Goal: Task Accomplishment & Management: Contribute content

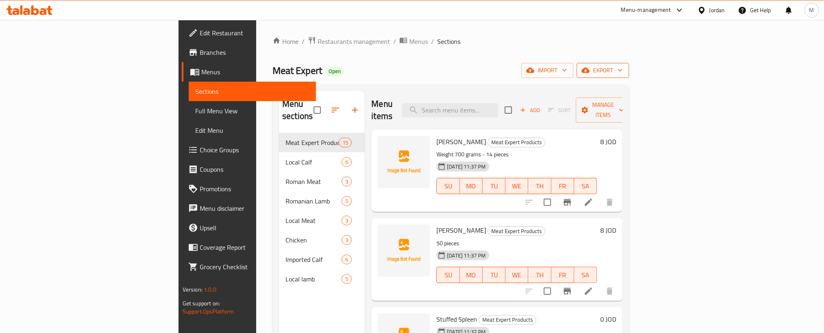
click at [623, 71] on span "export" at bounding box center [602, 70] width 39 height 10
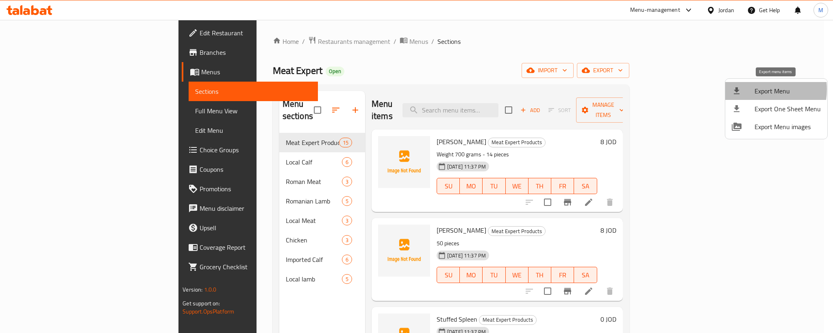
click at [753, 89] on div at bounding box center [743, 91] width 23 height 10
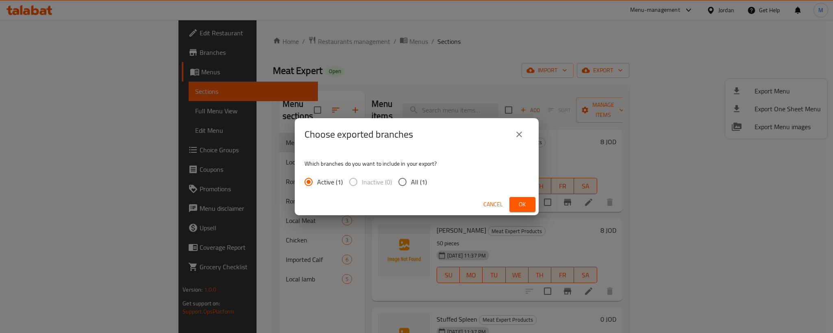
click at [514, 203] on button "Ok" at bounding box center [523, 204] width 26 height 15
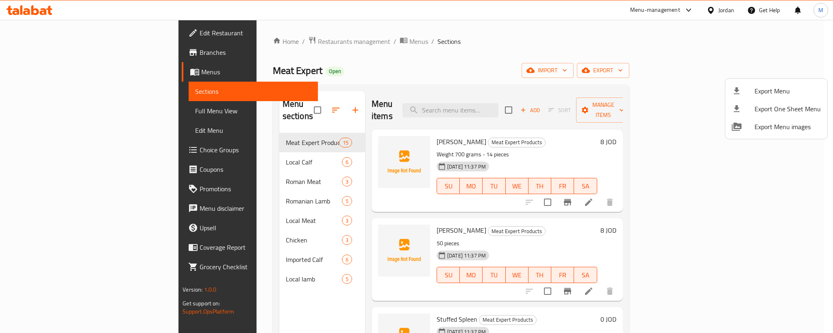
drag, startPoint x: 466, startPoint y: 57, endPoint x: 479, endPoint y: 56, distance: 13.1
click at [466, 57] on div at bounding box center [416, 166] width 833 height 333
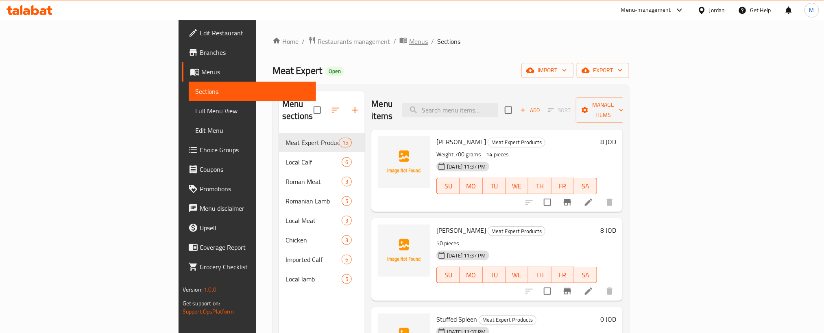
click at [409, 41] on span "Menus" at bounding box center [418, 42] width 19 height 10
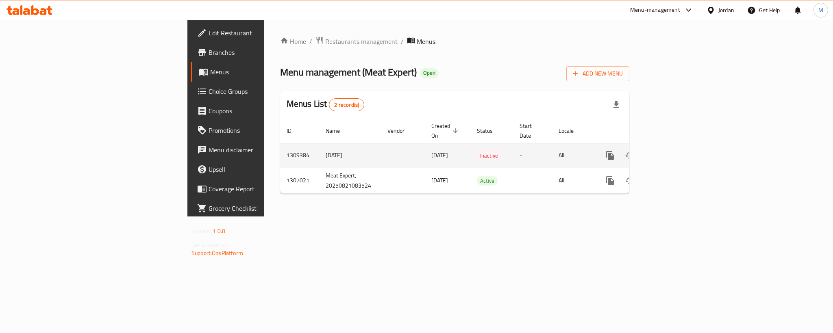
click at [280, 146] on td "1309384" at bounding box center [299, 155] width 39 height 25
copy td "1309384"
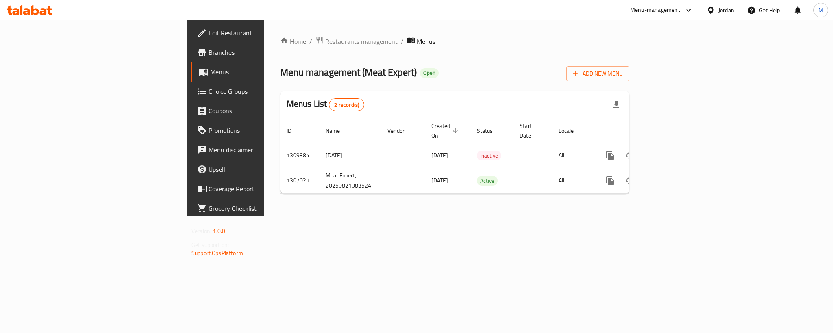
click at [430, 65] on div "Menu management ( Meat Expert ) Open Add New Menu" at bounding box center [454, 72] width 349 height 18
click at [33, 10] on icon at bounding box center [35, 10] width 8 height 10
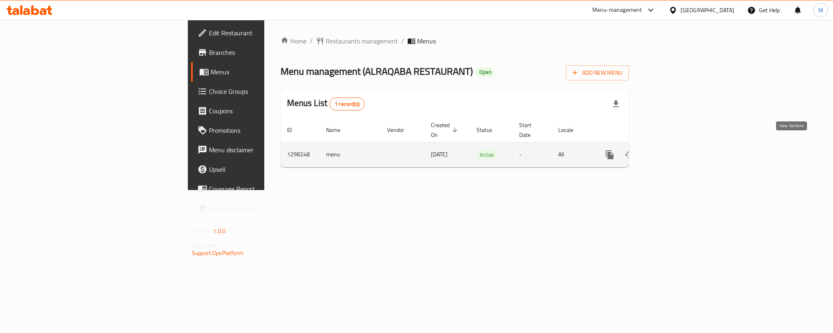
click at [673, 150] on icon "enhanced table" at bounding box center [669, 155] width 10 height 10
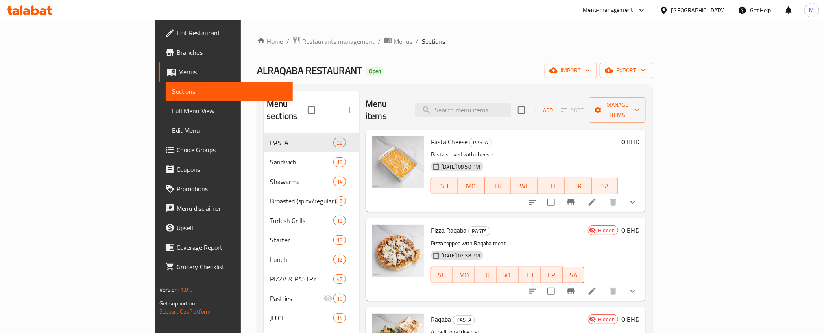
click at [647, 68] on icon "button" at bounding box center [643, 70] width 8 height 8
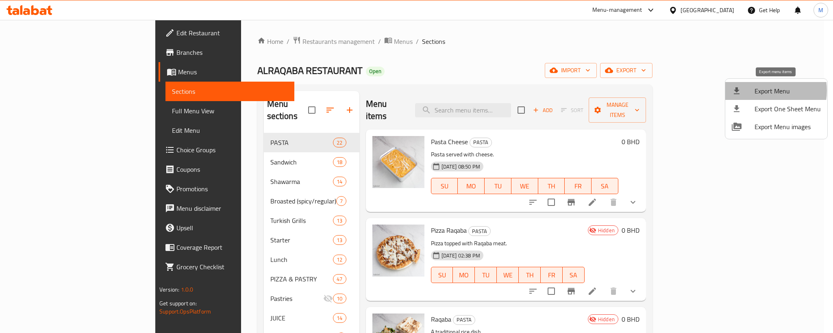
click at [760, 91] on span "Export Menu" at bounding box center [788, 91] width 66 height 10
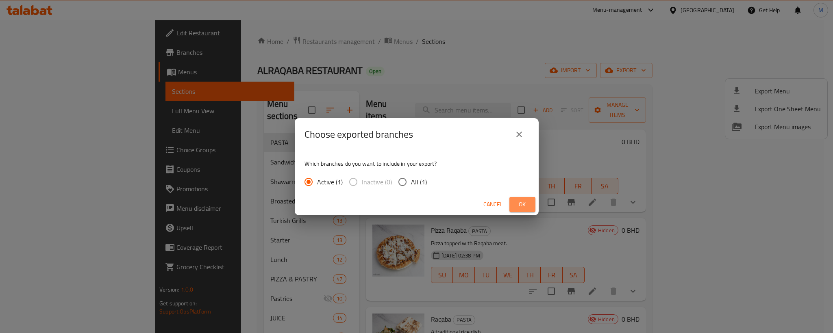
click at [517, 203] on span "Ok" at bounding box center [522, 205] width 13 height 10
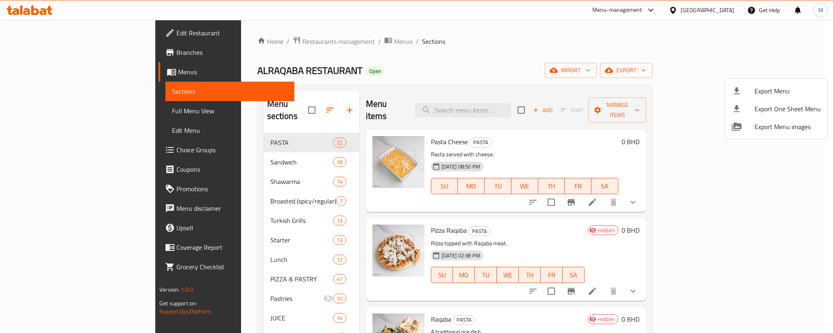
click at [525, 41] on div at bounding box center [416, 166] width 833 height 333
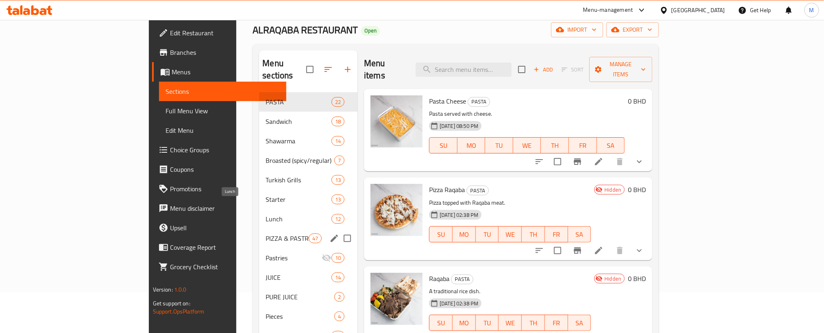
scroll to position [61, 0]
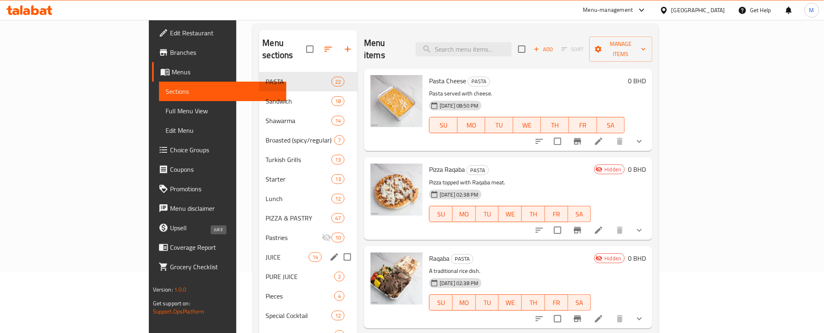
click at [266, 253] on span "JUICE" at bounding box center [287, 258] width 43 height 10
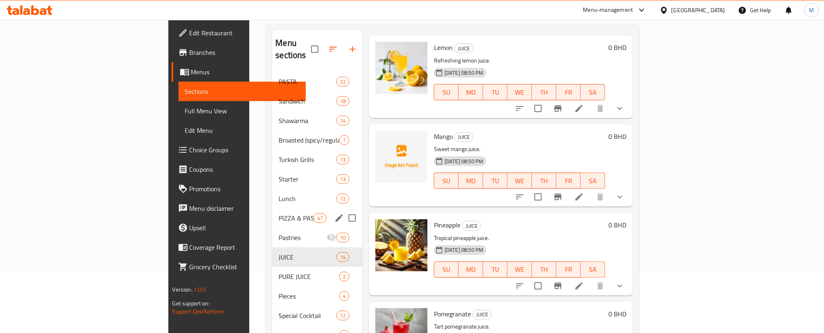
scroll to position [114, 0]
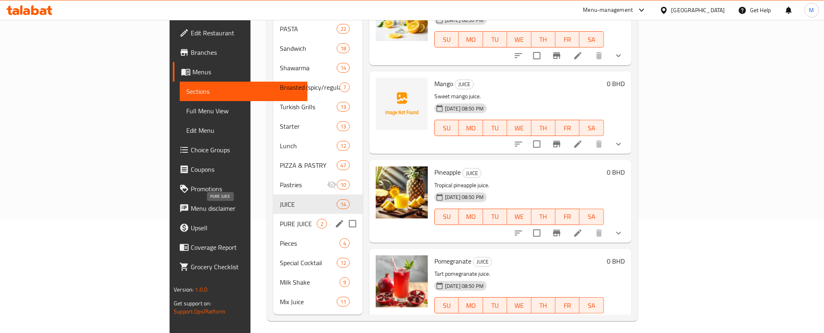
click at [280, 219] on span "PURE JUICE" at bounding box center [298, 224] width 37 height 10
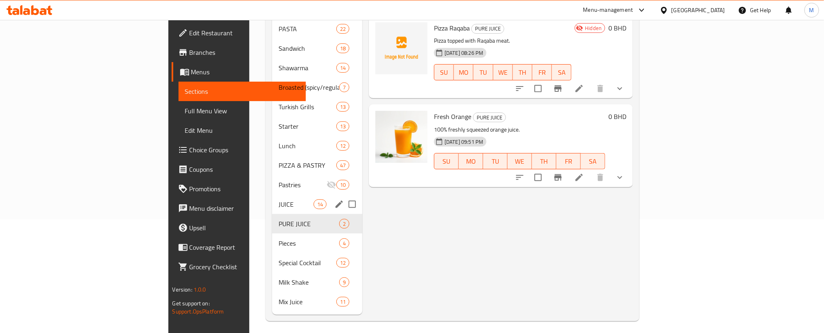
click at [279, 200] on span "JUICE" at bounding box center [296, 205] width 35 height 10
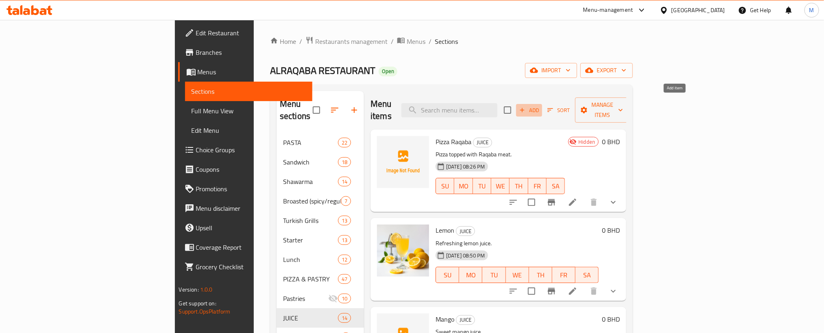
click at [540, 106] on span "Add" at bounding box center [529, 110] width 22 height 9
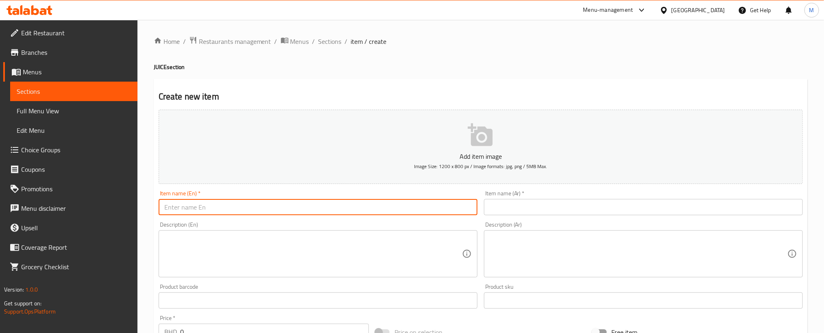
click at [289, 210] on input "text" at bounding box center [318, 207] width 319 height 16
paste input "sweet melon"
click at [289, 210] on input "sweet melon" at bounding box center [318, 207] width 319 height 16
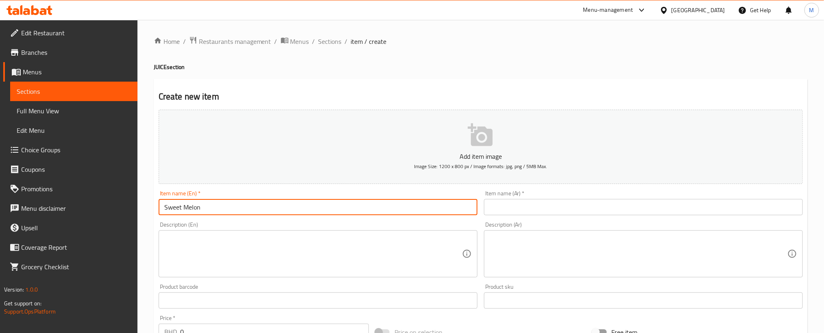
type input "Sweet Melon"
click at [693, 208] on input "text" at bounding box center [643, 207] width 319 height 16
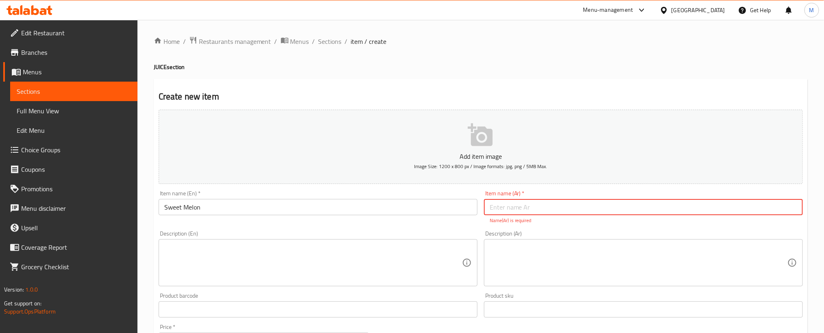
paste input "شمام"
type input "شمام"
click at [548, 66] on h4 "JUICE section" at bounding box center [481, 67] width 654 height 8
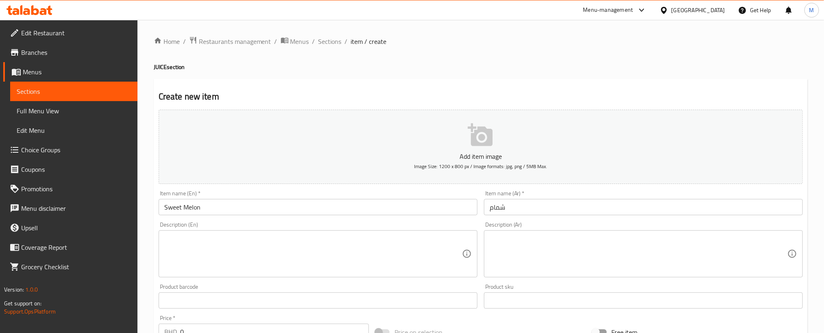
scroll to position [240, 0]
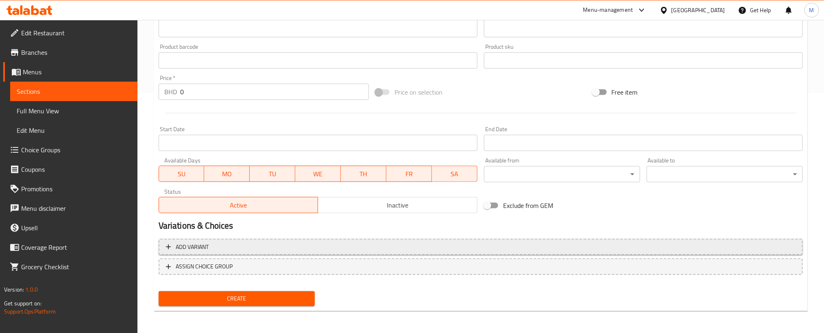
click at [485, 243] on span "Add variant" at bounding box center [481, 247] width 630 height 10
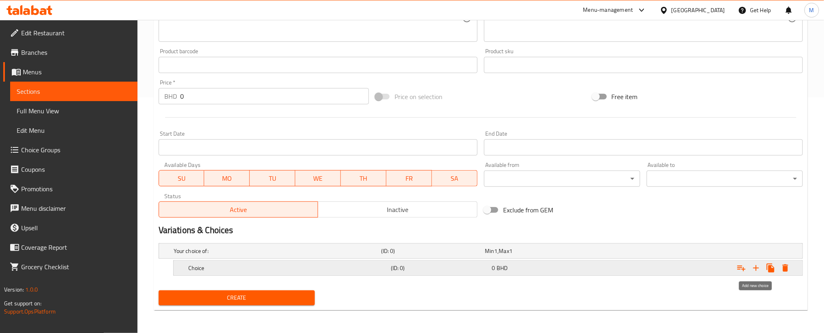
click at [756, 268] on icon "Expand" at bounding box center [756, 269] width 6 height 6
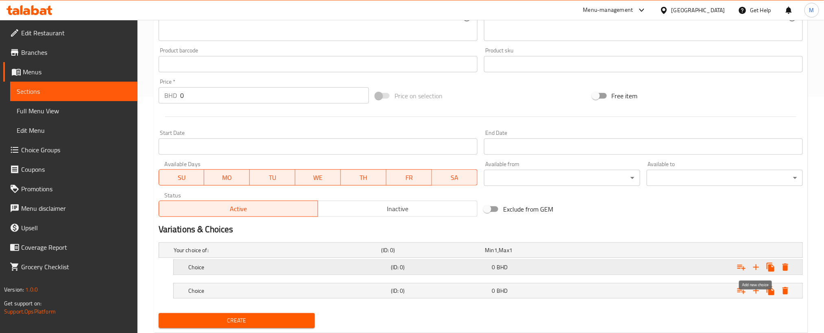
click at [756, 268] on icon "Expand" at bounding box center [756, 268] width 6 height 6
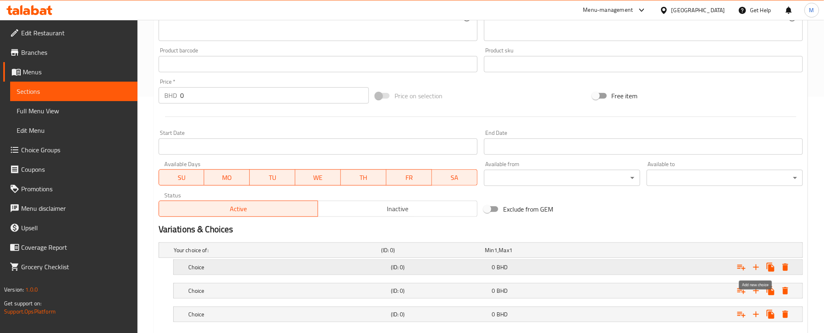
click at [756, 268] on icon "Expand" at bounding box center [756, 268] width 6 height 6
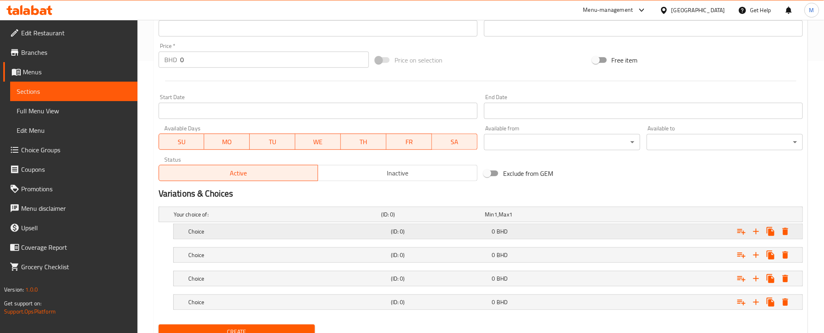
scroll to position [308, 0]
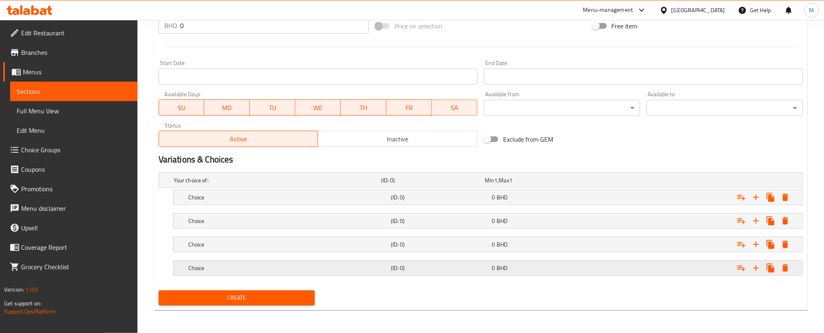
drag, startPoint x: 509, startPoint y: 268, endPoint x: 508, endPoint y: 264, distance: 4.2
click at [509, 185] on div "0 BHD" at bounding box center [535, 180] width 100 height 8
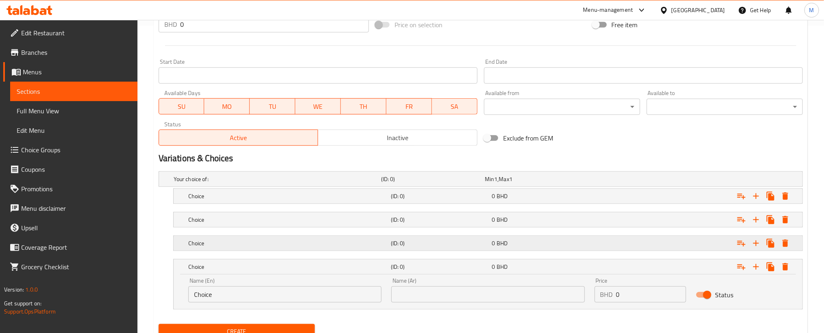
click at [497, 185] on span "BHD" at bounding box center [495, 179] width 3 height 11
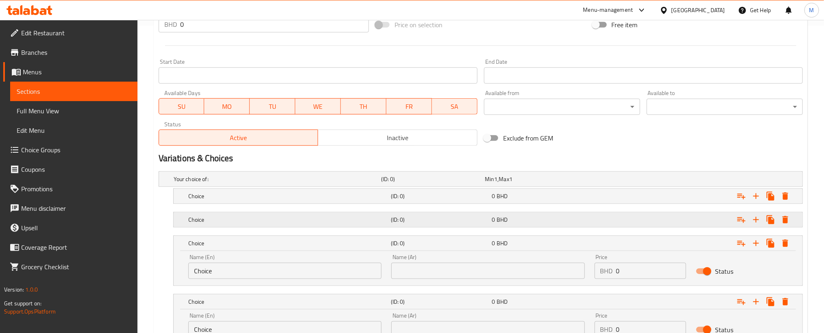
click at [497, 185] on span "BHD" at bounding box center [495, 179] width 3 height 11
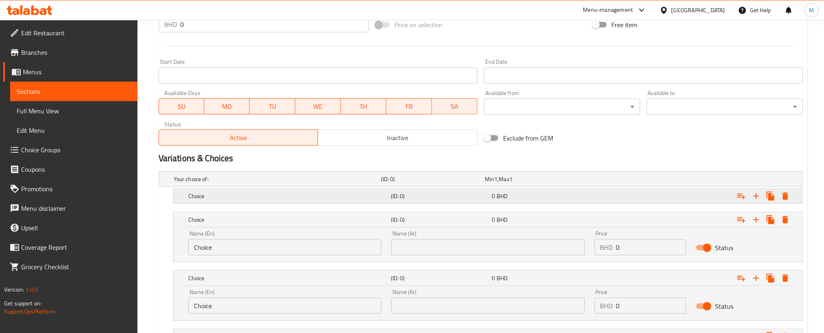
click at [497, 185] on span "BHD" at bounding box center [495, 179] width 3 height 11
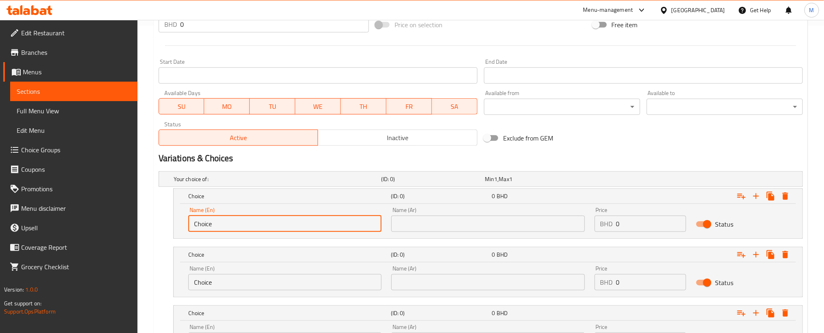
click at [303, 226] on input "Choice" at bounding box center [284, 224] width 193 height 16
type input "Small"
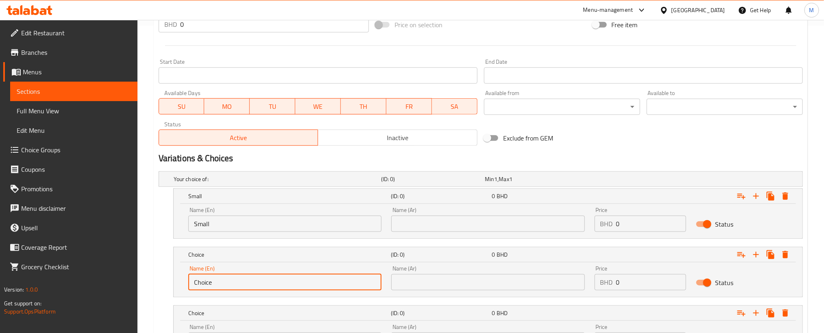
click at [287, 288] on input "Choice" at bounding box center [284, 283] width 193 height 16
type input "Medium"
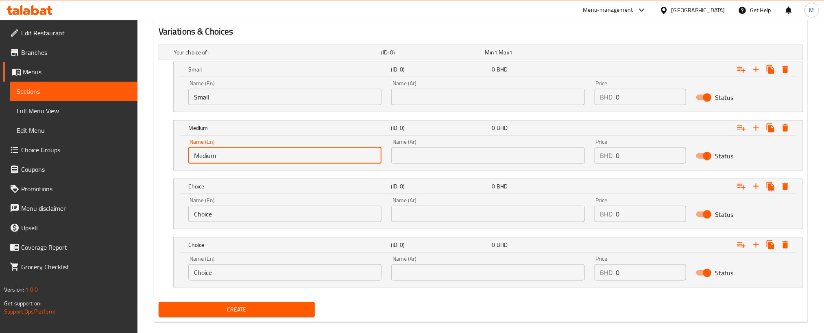
scroll to position [448, 0]
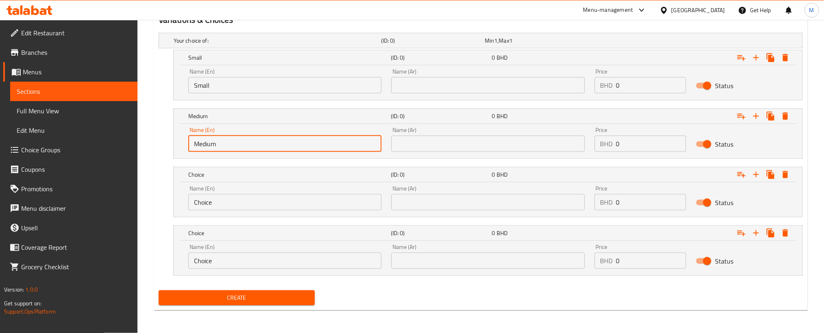
click at [323, 209] on input "Choice" at bounding box center [284, 202] width 193 height 16
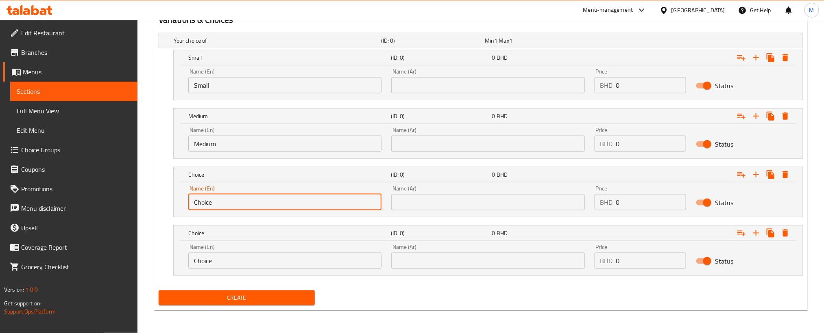
click at [323, 209] on input "Choice" at bounding box center [284, 202] width 193 height 16
type input "Large"
click at [242, 261] on input "Choice" at bounding box center [284, 261] width 193 height 16
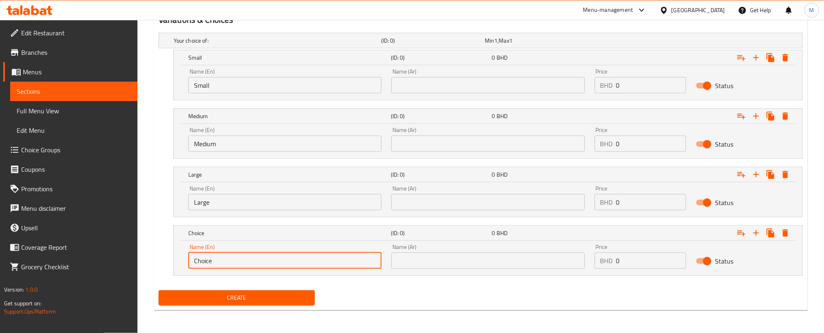
click at [242, 261] on input "Choice" at bounding box center [284, 261] width 193 height 16
type input "x"
type input "XL"
click at [479, 81] on input "text" at bounding box center [487, 85] width 193 height 16
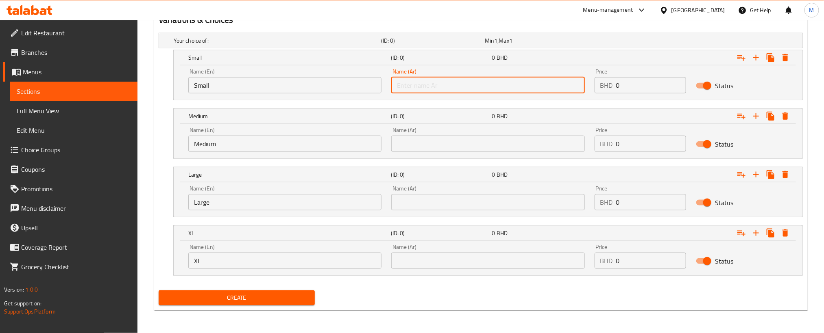
type input "صغير"
click at [473, 140] on input "text" at bounding box center [487, 144] width 193 height 16
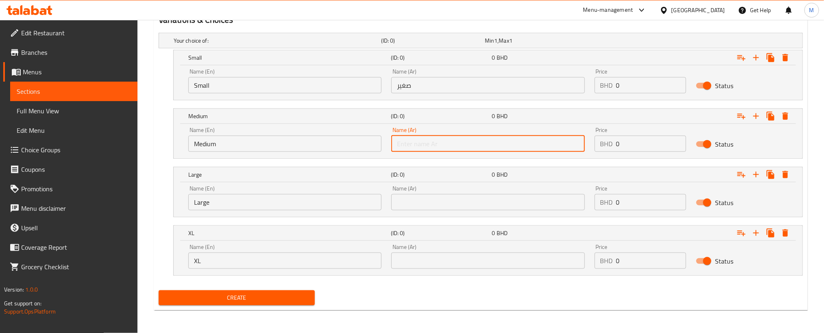
type input "وسط"
click at [468, 204] on input "text" at bounding box center [487, 202] width 193 height 16
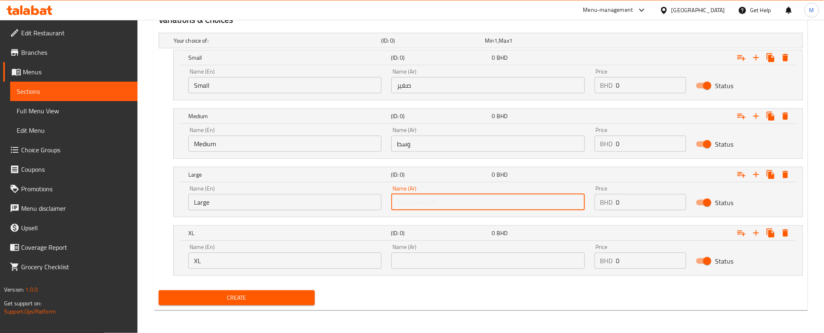
type input "كبير"
click at [504, 258] on input "text" at bounding box center [487, 261] width 193 height 16
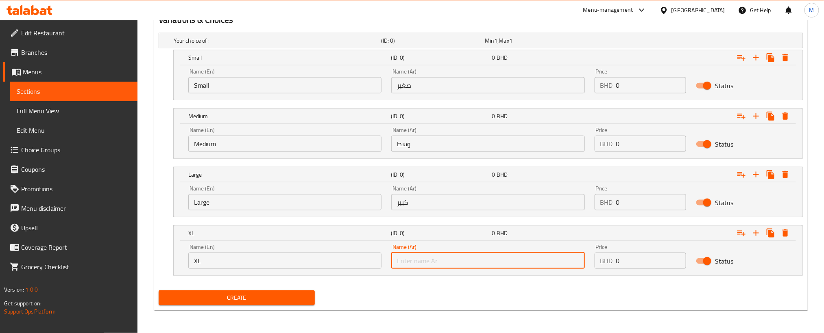
paste input "حجم أكبر"
type input "حجم أكبر"
click at [508, 296] on div "Create" at bounding box center [480, 299] width 651 height 22
click at [633, 88] on input "0" at bounding box center [651, 85] width 70 height 16
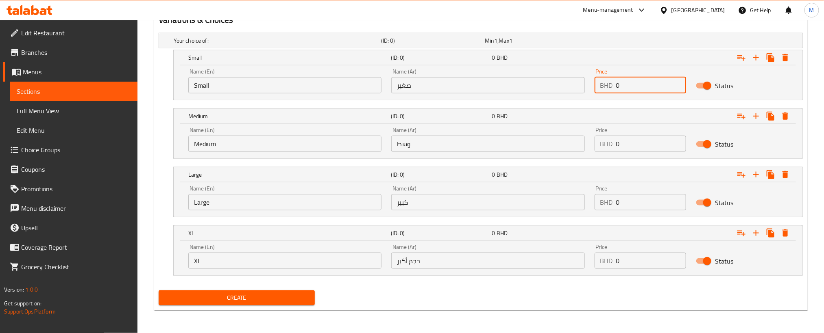
click at [633, 88] on input "0" at bounding box center [651, 85] width 70 height 16
type input "0.600"
click at [642, 153] on div "Price BHD 0 Price" at bounding box center [641, 139] width 102 height 35
click at [643, 146] on input "0" at bounding box center [651, 144] width 70 height 16
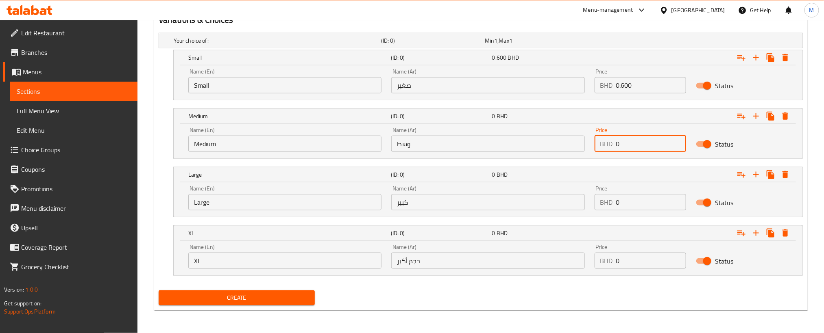
click at [643, 146] on input "0" at bounding box center [651, 144] width 70 height 16
type input "0.800"
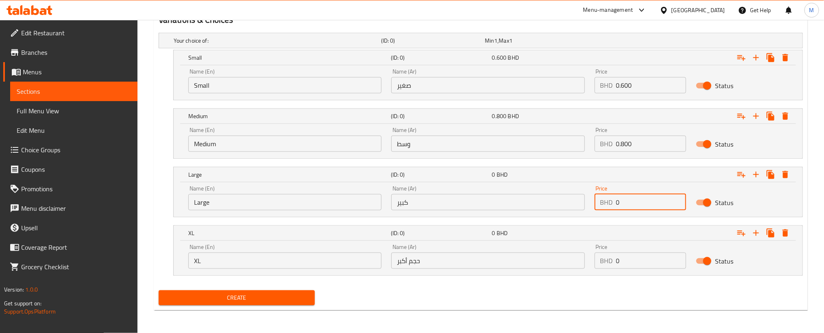
click at [660, 198] on input "0" at bounding box center [651, 202] width 70 height 16
type input "1.200"
click at [641, 264] on input "0" at bounding box center [651, 261] width 70 height 16
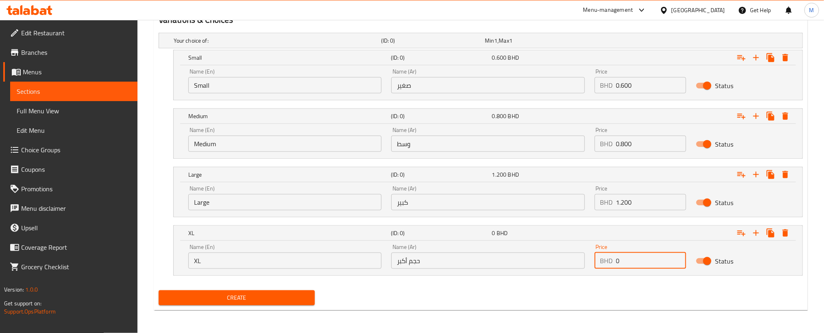
click at [641, 264] on input "0" at bounding box center [651, 261] width 70 height 16
type input "1.400"
click at [599, 289] on div "Create" at bounding box center [480, 299] width 651 height 22
click at [254, 299] on span "Create" at bounding box center [236, 298] width 143 height 10
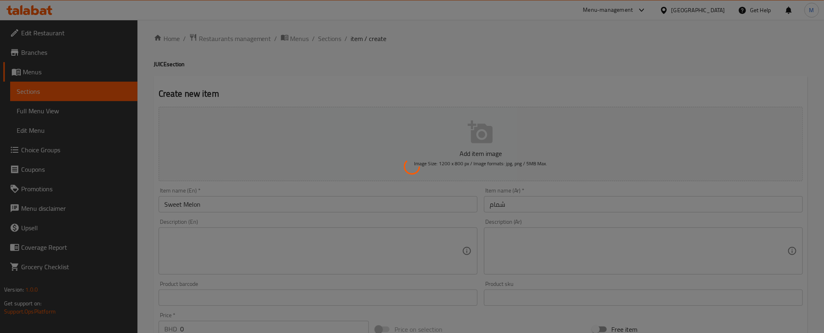
scroll to position [0, 0]
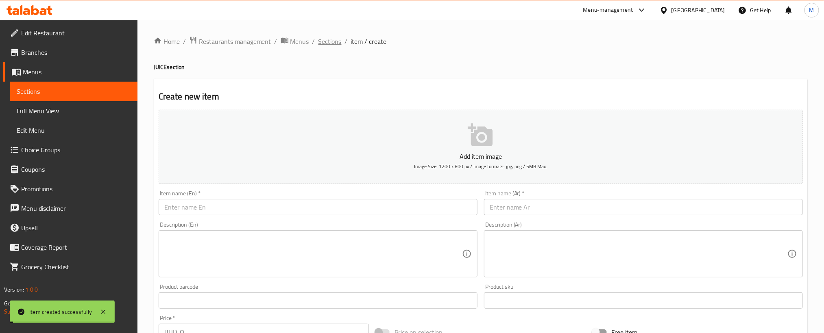
click at [332, 40] on span "Sections" at bounding box center [329, 42] width 23 height 10
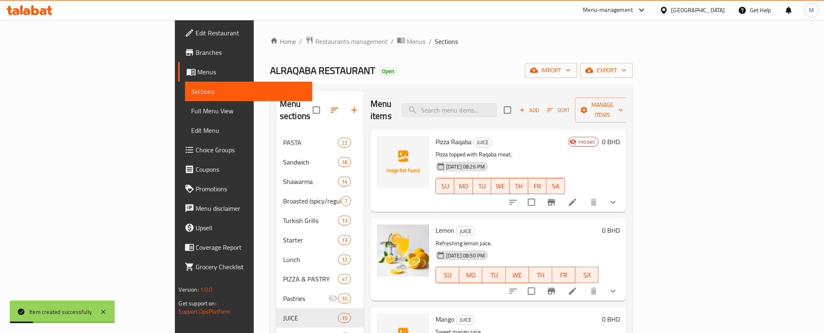
click at [633, 48] on div "Home / Restaurants management / Menus / Sections ALRAQABA RESTAURANT Open impor…" at bounding box center [451, 235] width 363 height 399
click at [604, 60] on div "Home / Restaurants management / Menus / Sections ALRAQABA RESTAURANT Open impor…" at bounding box center [451, 235] width 363 height 399
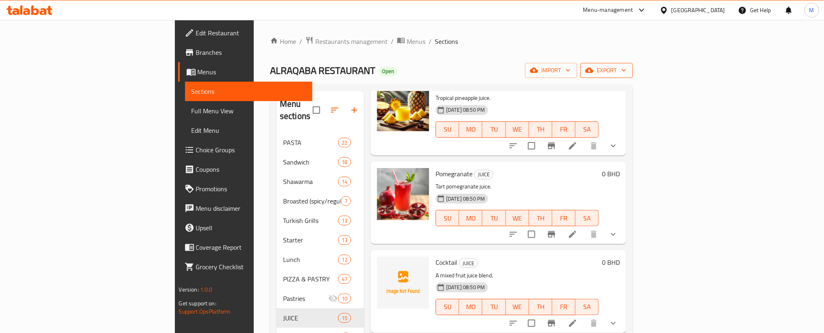
click at [626, 72] on span "export" at bounding box center [606, 70] width 39 height 10
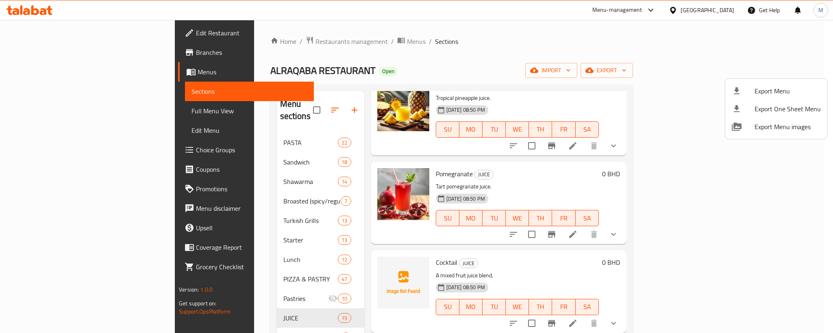
click at [775, 85] on li "Export Menu" at bounding box center [776, 91] width 102 height 18
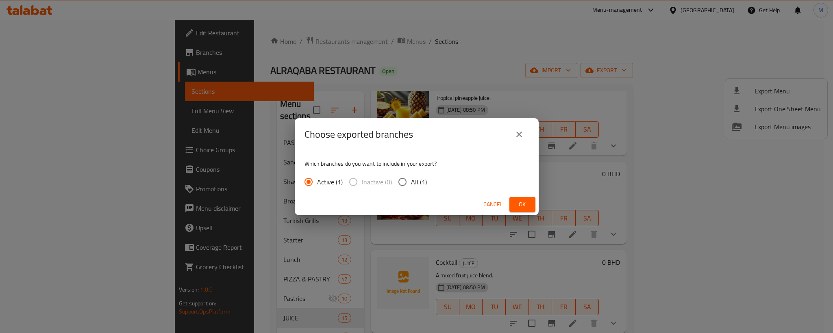
click at [529, 203] on button "Ok" at bounding box center [523, 204] width 26 height 15
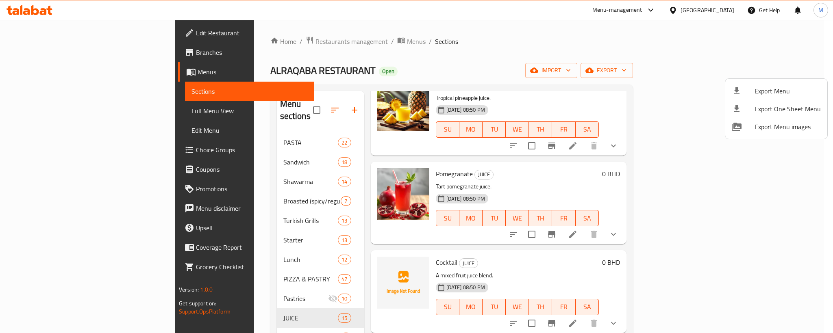
click at [36, 9] on div at bounding box center [416, 166] width 833 height 333
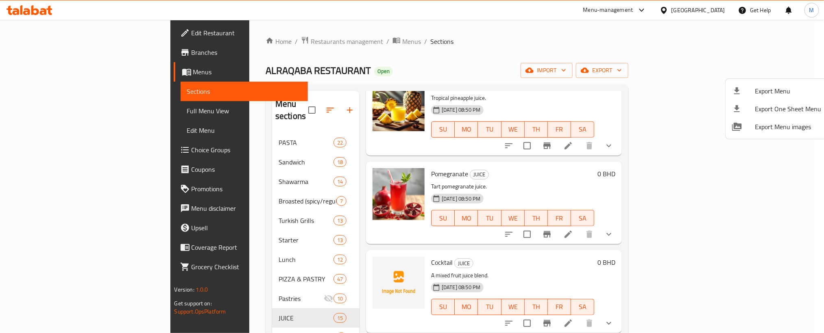
click at [36, 9] on icon at bounding box center [35, 10] width 8 height 10
